Goal: Information Seeking & Learning: Learn about a topic

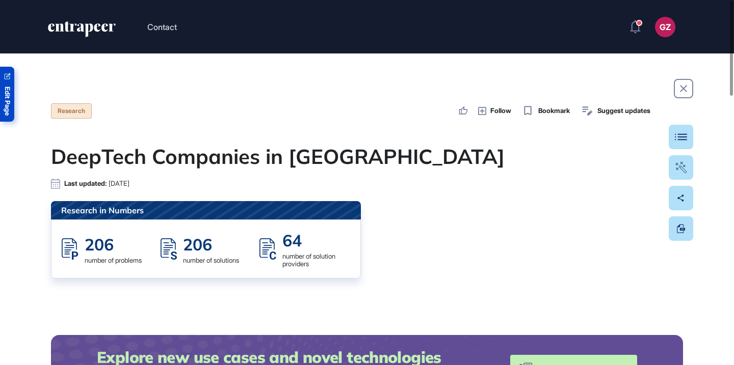
click at [6, 100] on span "Edit Page" at bounding box center [7, 101] width 7 height 29
click at [8, 88] on span "Edit Page" at bounding box center [7, 101] width 7 height 29
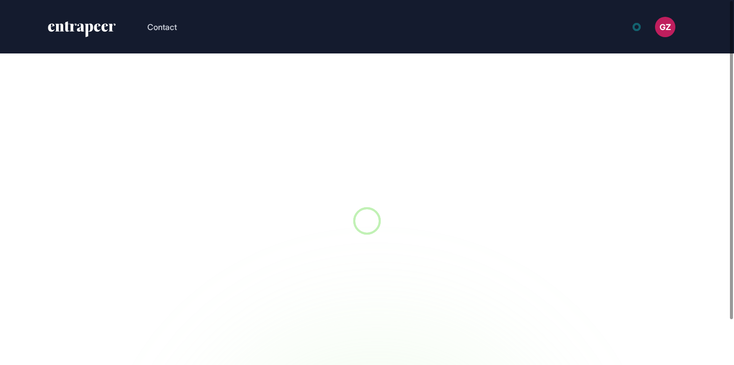
scroll to position [1, 1]
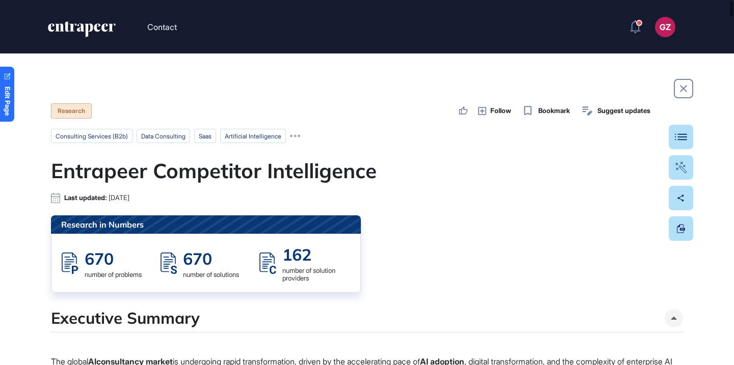
click at [687, 127] on button at bounding box center [681, 137] width 24 height 24
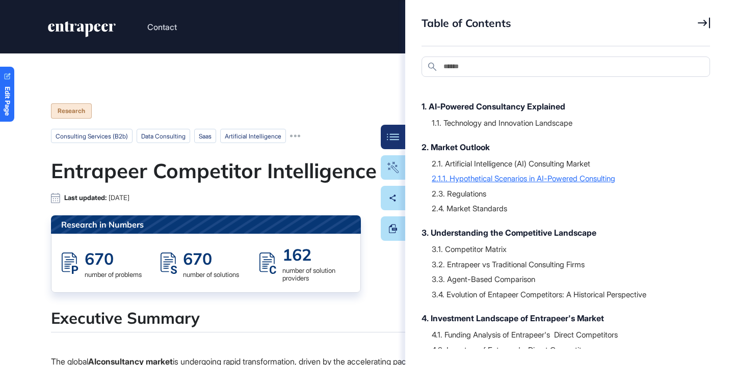
scroll to position [134, 0]
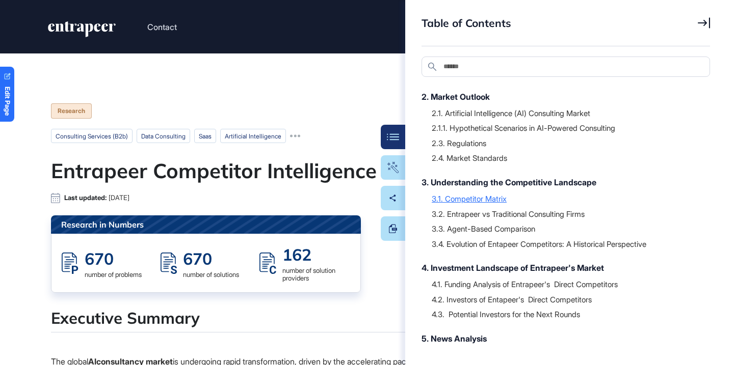
click at [484, 199] on div "3.1. Competitor Matrix" at bounding box center [566, 199] width 268 height 10
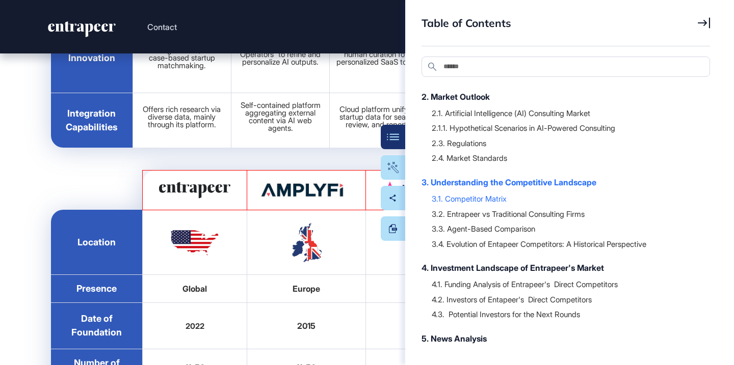
scroll to position [26775, 0]
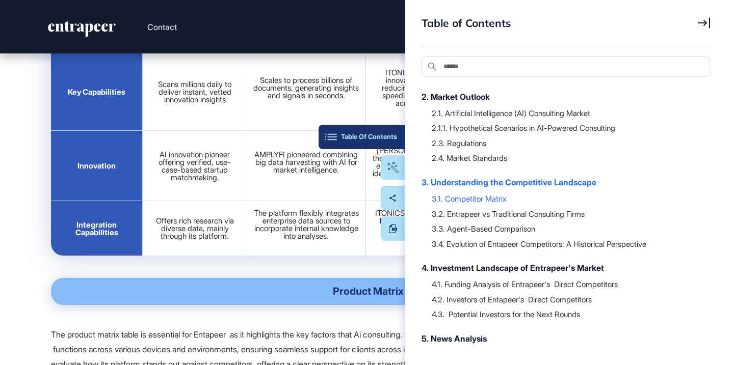
click at [393, 139] on div "Table Of Contents" at bounding box center [362, 137] width 70 height 8
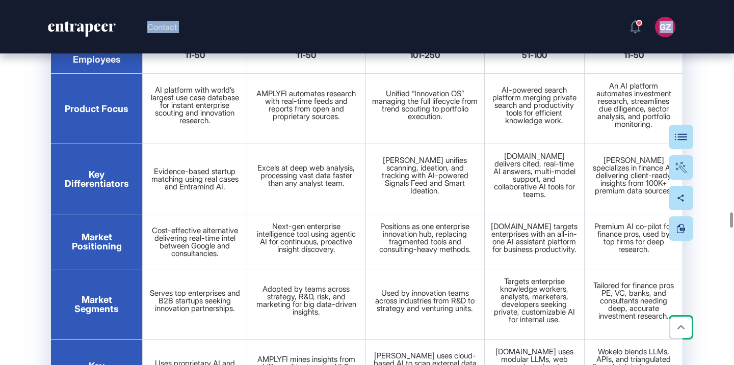
scroll to position [26479, 0]
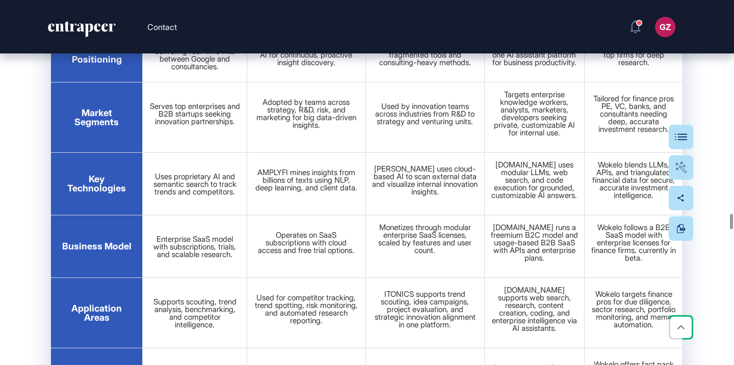
drag, startPoint x: 66, startPoint y: 222, endPoint x: 655, endPoint y: 308, distance: 595.5
copy tbody "Location N/A Presence Global Czechia Global Global Europe Global Date of Founda…"
drag, startPoint x: 446, startPoint y: 175, endPoint x: 431, endPoint y: 2, distance: 174.5
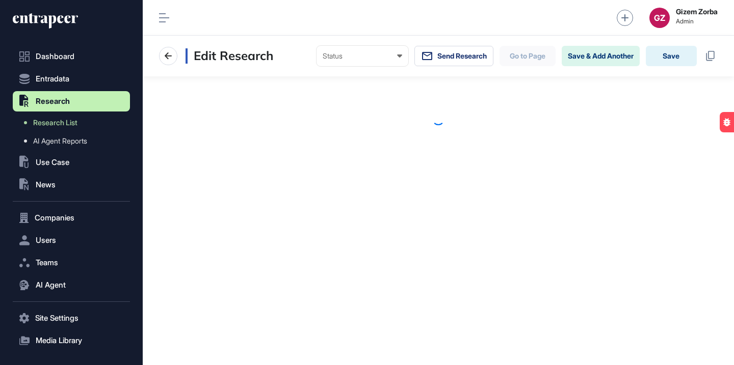
scroll to position [1, 1]
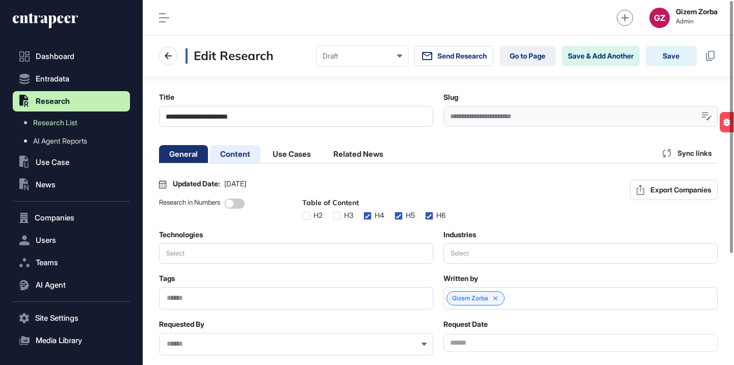
click at [245, 154] on li "Content" at bounding box center [235, 154] width 50 height 18
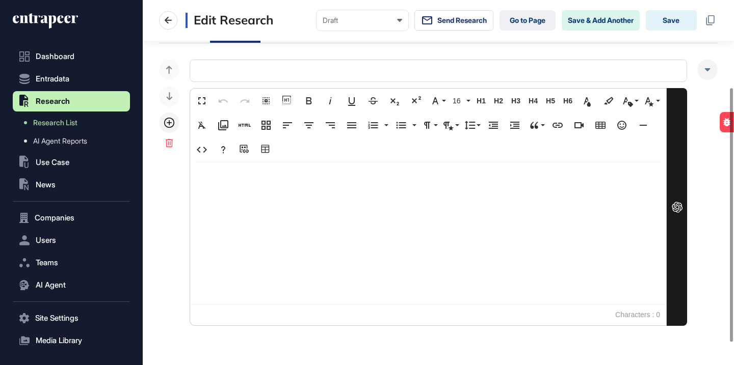
scroll to position [143, 0]
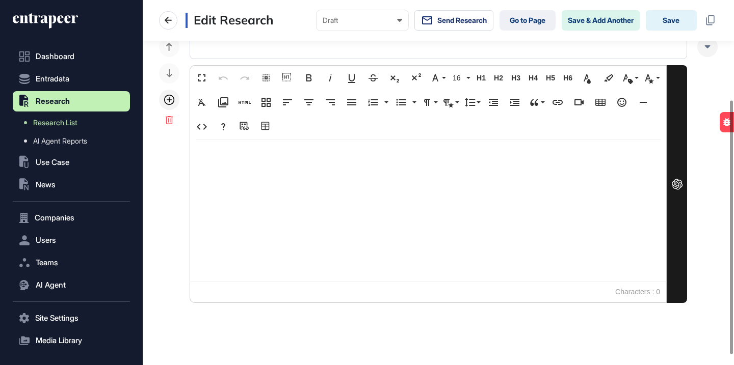
click at [283, 156] on p at bounding box center [428, 157] width 456 height 15
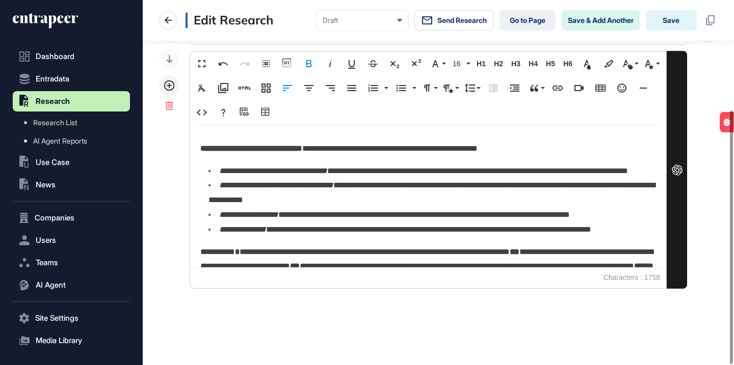
scroll to position [0, 0]
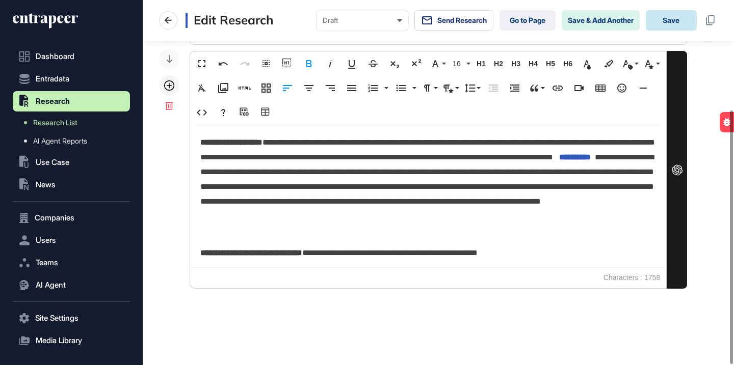
click at [678, 18] on button "Save" at bounding box center [671, 20] width 51 height 20
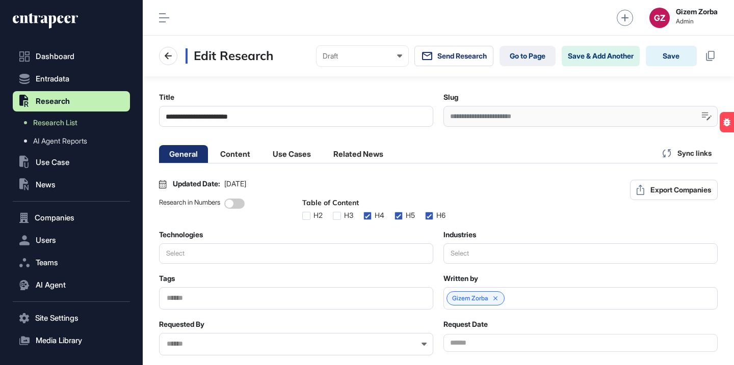
scroll to position [1, 1]
